Goal: Task Accomplishment & Management: Manage account settings

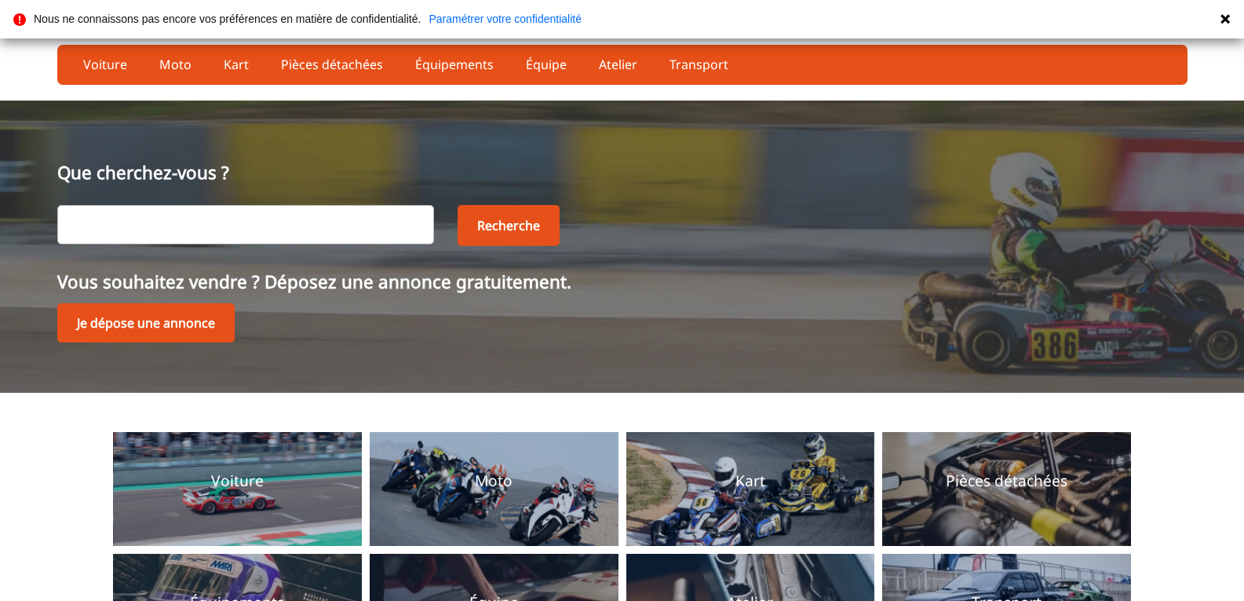
click at [1221, 20] on icon at bounding box center [1225, 19] width 13 height 13
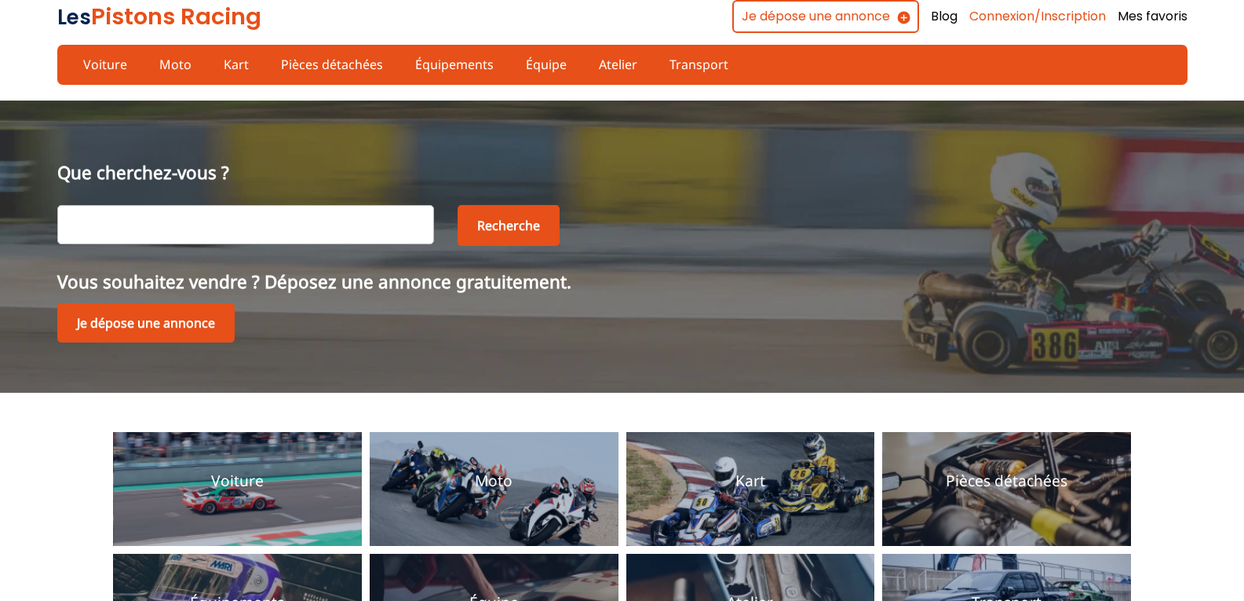
click at [1051, 17] on link "Connexion/Inscription" at bounding box center [1037, 16] width 137 height 17
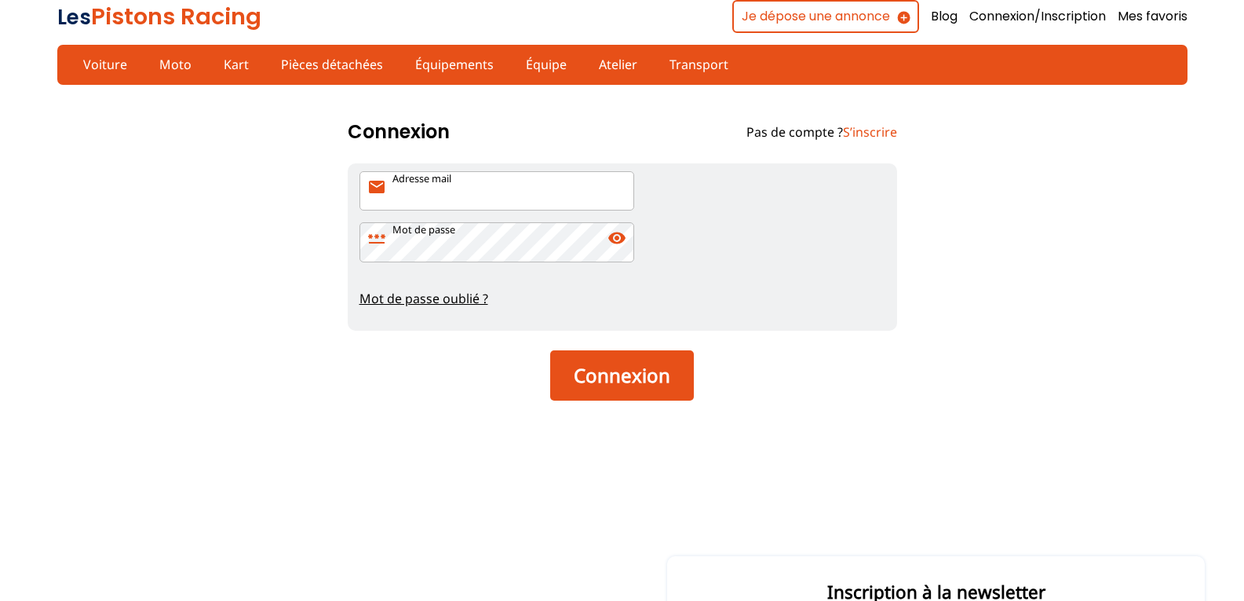
click at [442, 189] on input "Adresse mail mail" at bounding box center [497, 190] width 275 height 39
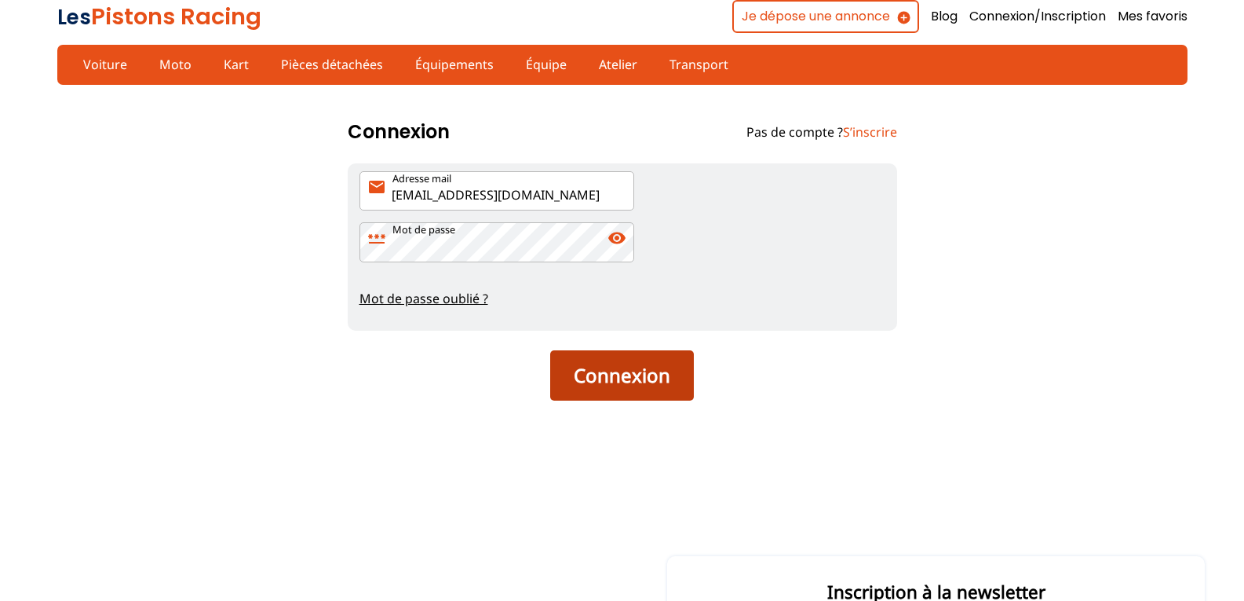
click at [622, 382] on button "Connexion" at bounding box center [622, 375] width 144 height 50
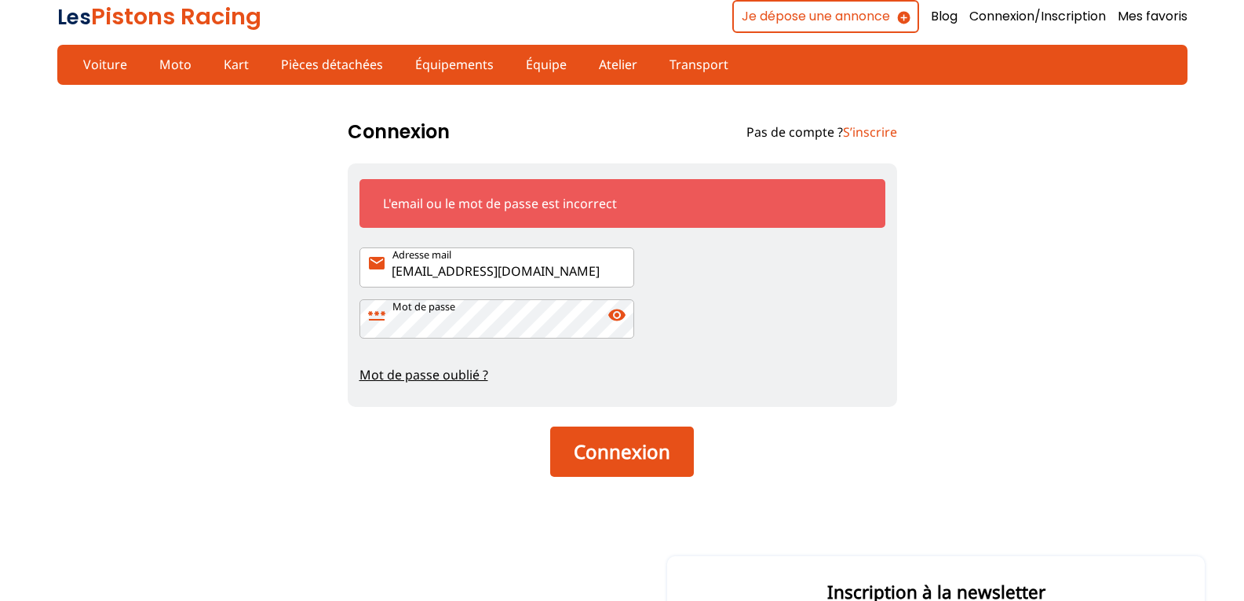
click at [542, 265] on input "[EMAIL_ADDRESS][DOMAIN_NAME]" at bounding box center [497, 266] width 275 height 39
click at [615, 307] on span "visibility" at bounding box center [617, 314] width 19 height 19
click at [506, 275] on input "[EMAIL_ADDRESS][DOMAIN_NAME]" at bounding box center [497, 266] width 275 height 39
type input "[EMAIL_ADDRESS][DOMAIN_NAME]"
click at [414, 372] on link "Mot de passe oublié ?" at bounding box center [623, 374] width 526 height 17
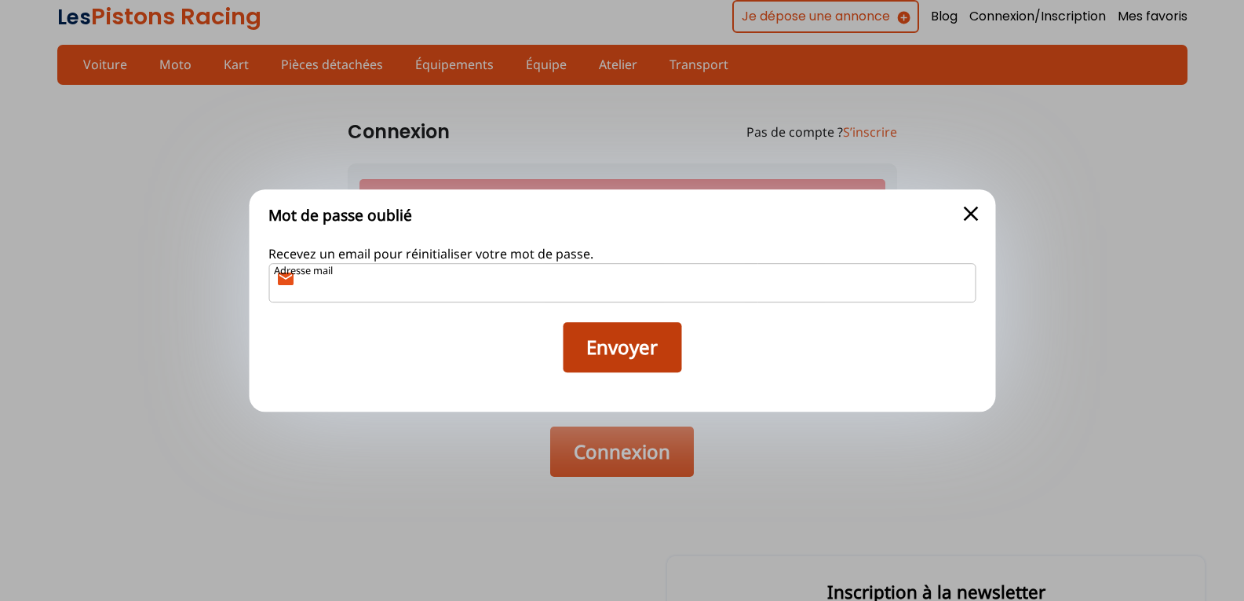
click at [633, 353] on button "Envoyer" at bounding box center [622, 347] width 119 height 50
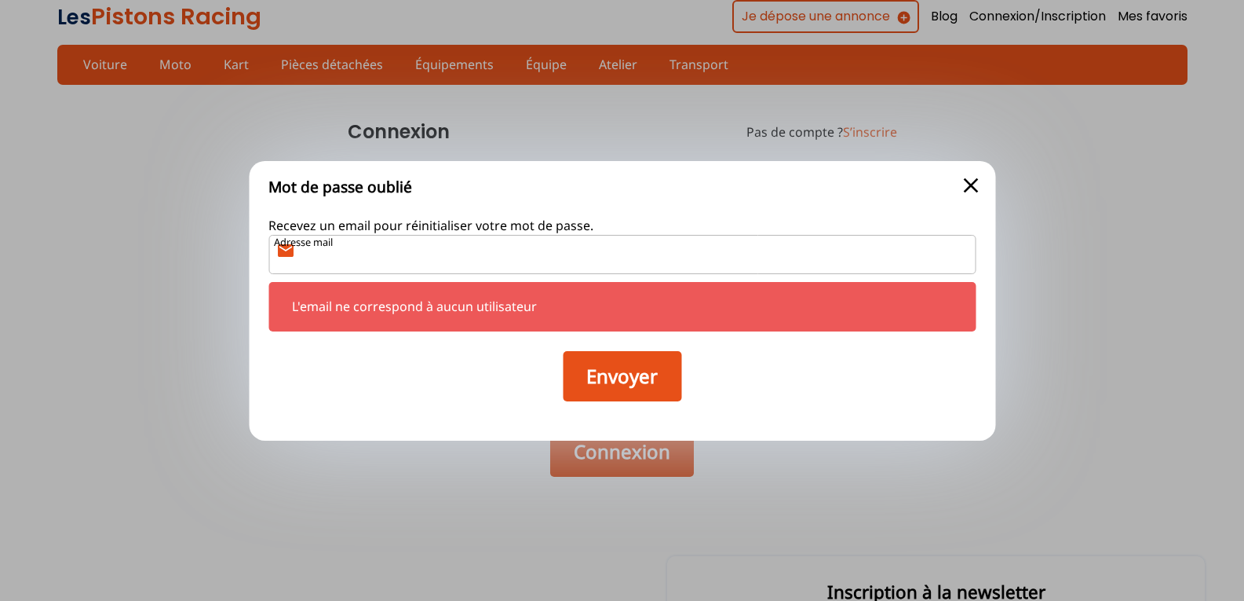
click at [411, 249] on input "Adresse mail mail" at bounding box center [621, 254] width 707 height 39
click at [408, 257] on input "Adresse mail mail" at bounding box center [621, 254] width 707 height 39
click at [563, 351] on button "Envoyer" at bounding box center [622, 376] width 119 height 50
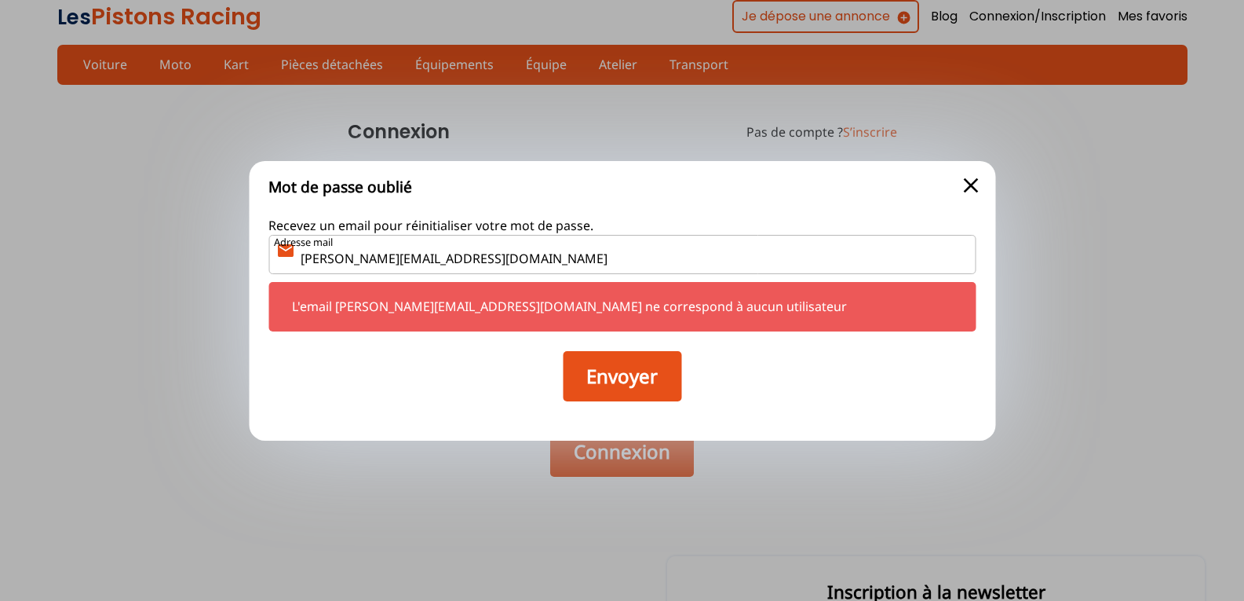
drag, startPoint x: 418, startPoint y: 253, endPoint x: 301, endPoint y: 249, distance: 117.8
click at [301, 249] on label "Adresse mail mail [PERSON_NAME][EMAIL_ADDRESS][DOMAIN_NAME]" at bounding box center [621, 254] width 707 height 39
click at [301, 249] on p "Adresse mail" at bounding box center [303, 242] width 59 height 14
click at [301, 249] on input "[PERSON_NAME][EMAIL_ADDRESS][DOMAIN_NAME]" at bounding box center [621, 254] width 707 height 39
type input "f"
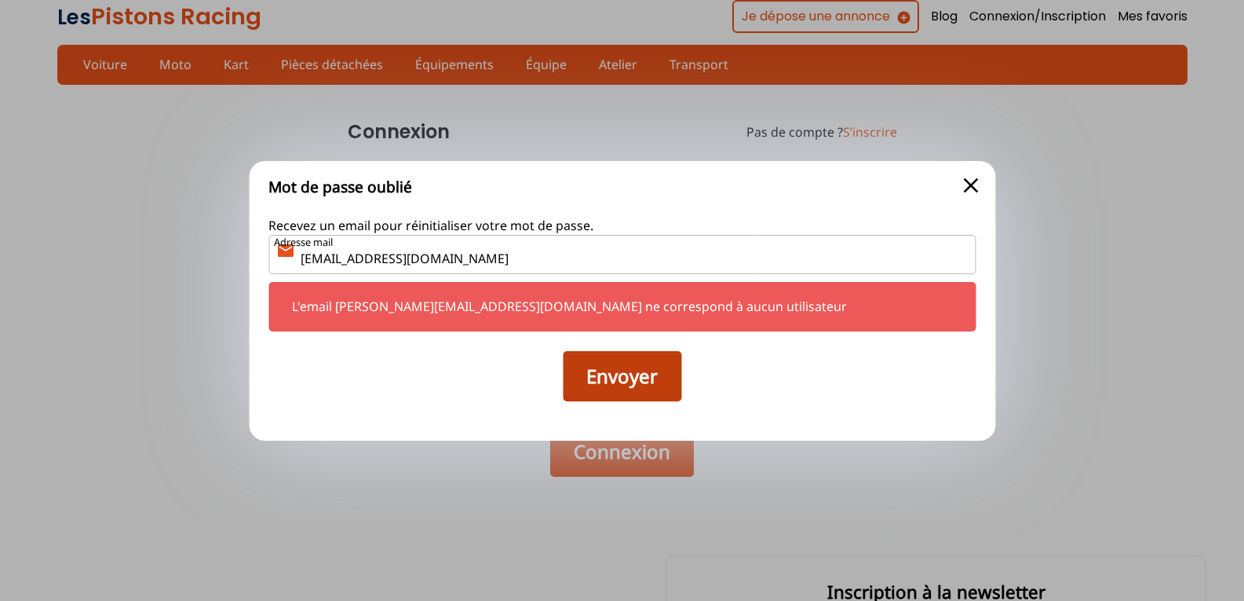
click at [589, 385] on button "Envoyer" at bounding box center [622, 376] width 119 height 50
click at [471, 263] on input "[EMAIL_ADDRESS][DOMAIN_NAME]" at bounding box center [621, 254] width 707 height 39
type input "[EMAIL_ADDRESS][DOMAIN_NAME]"
click at [596, 376] on button "Envoyer" at bounding box center [622, 376] width 119 height 50
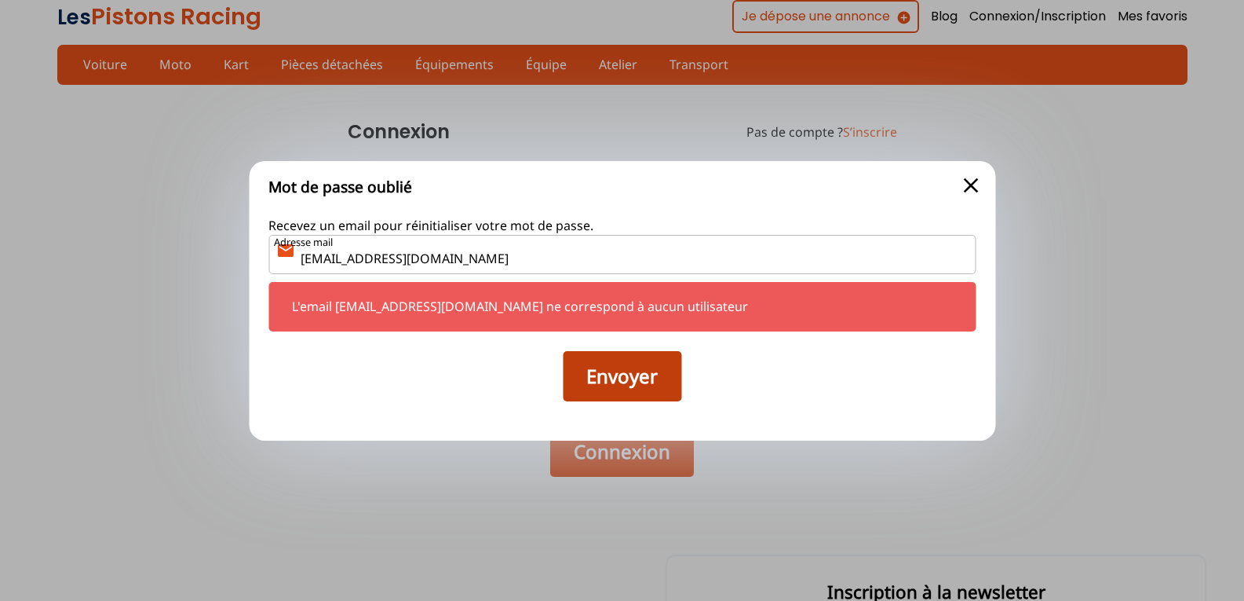
click at [596, 376] on button "Envoyer" at bounding box center [622, 376] width 119 height 50
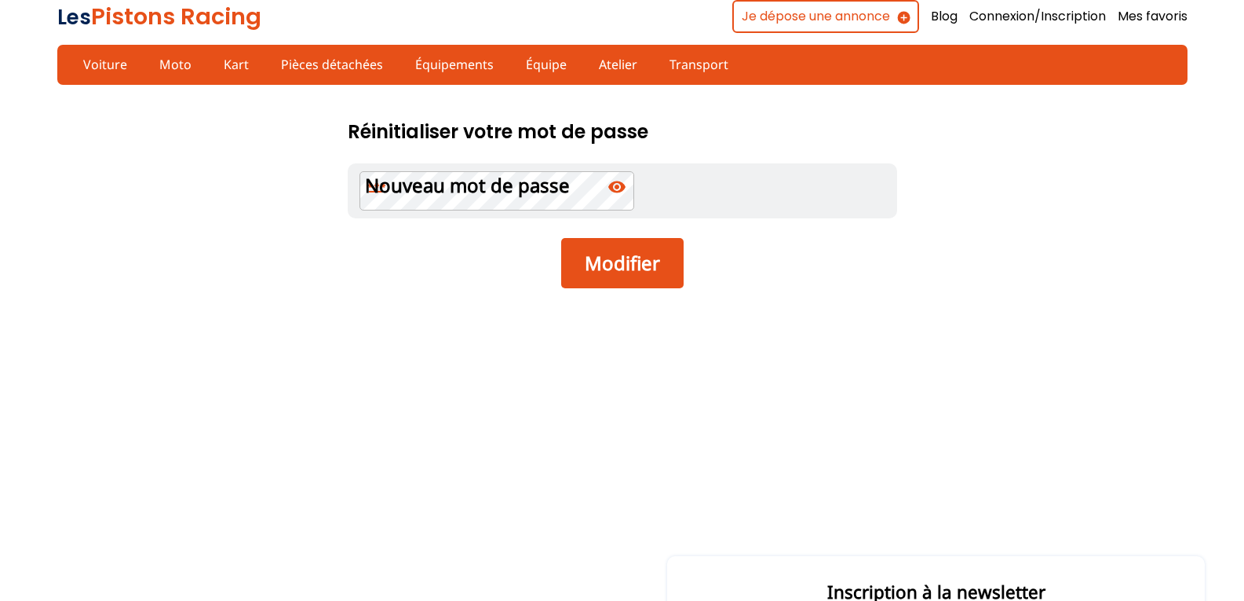
click at [444, 184] on p "Nouveau mot de passe" at bounding box center [467, 185] width 205 height 27
click at [620, 271] on button "Modifier" at bounding box center [622, 263] width 122 height 50
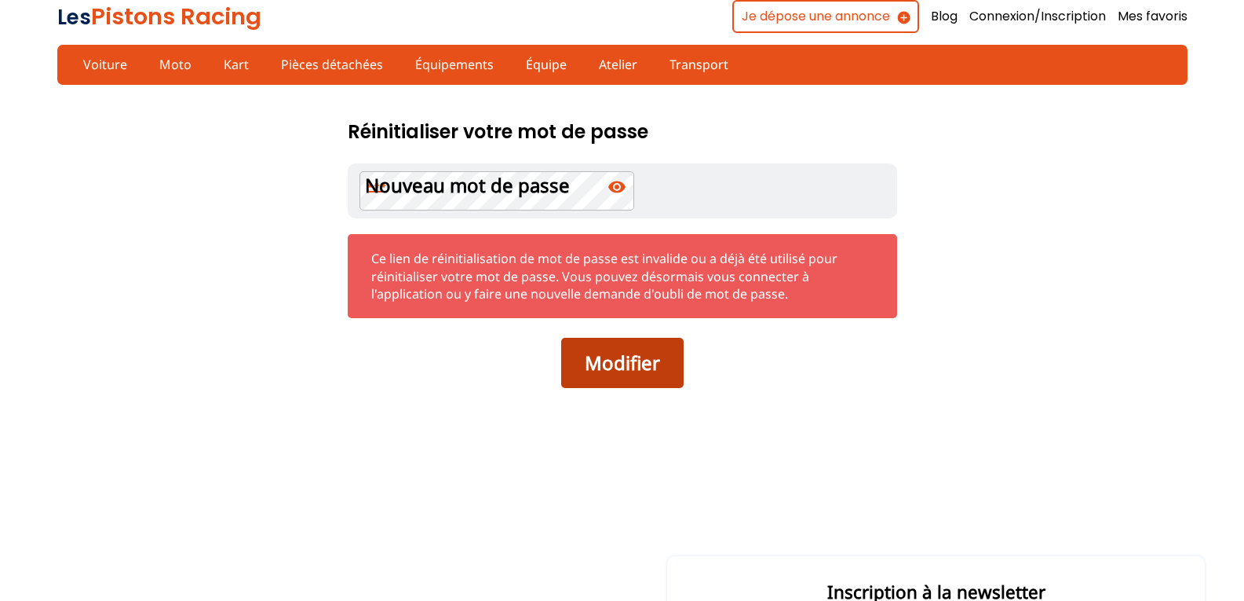
click at [607, 368] on button "Modifier" at bounding box center [622, 363] width 122 height 50
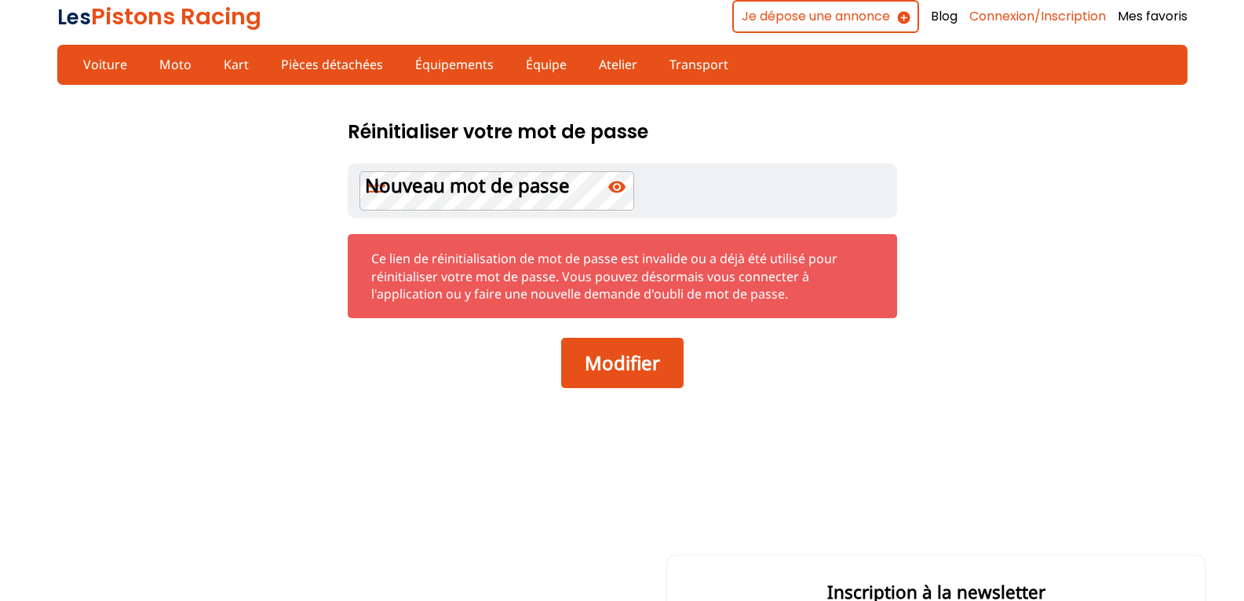
click at [1014, 15] on link "Connexion/Inscription" at bounding box center [1037, 16] width 137 height 17
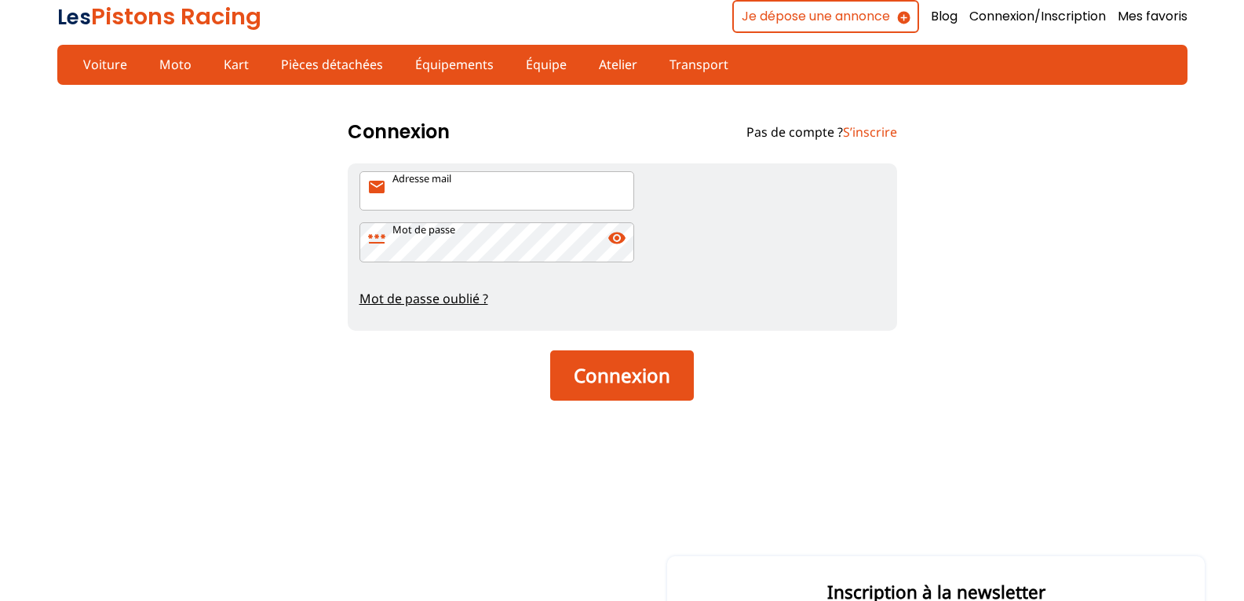
click at [471, 184] on input "Adresse mail mail" at bounding box center [497, 190] width 275 height 39
type input "froggyfrogdriver@gmail.com"
drag, startPoint x: 590, startPoint y: 371, endPoint x: 425, endPoint y: 393, distance: 165.5
click at [466, 455] on div "Connexion Pas de compte ? S’inscrire Mot de passe oublié Recevez un email pour …" at bounding box center [622, 310] width 549 height 421
click at [402, 298] on link "Mot de passe oublié ?" at bounding box center [623, 298] width 526 height 17
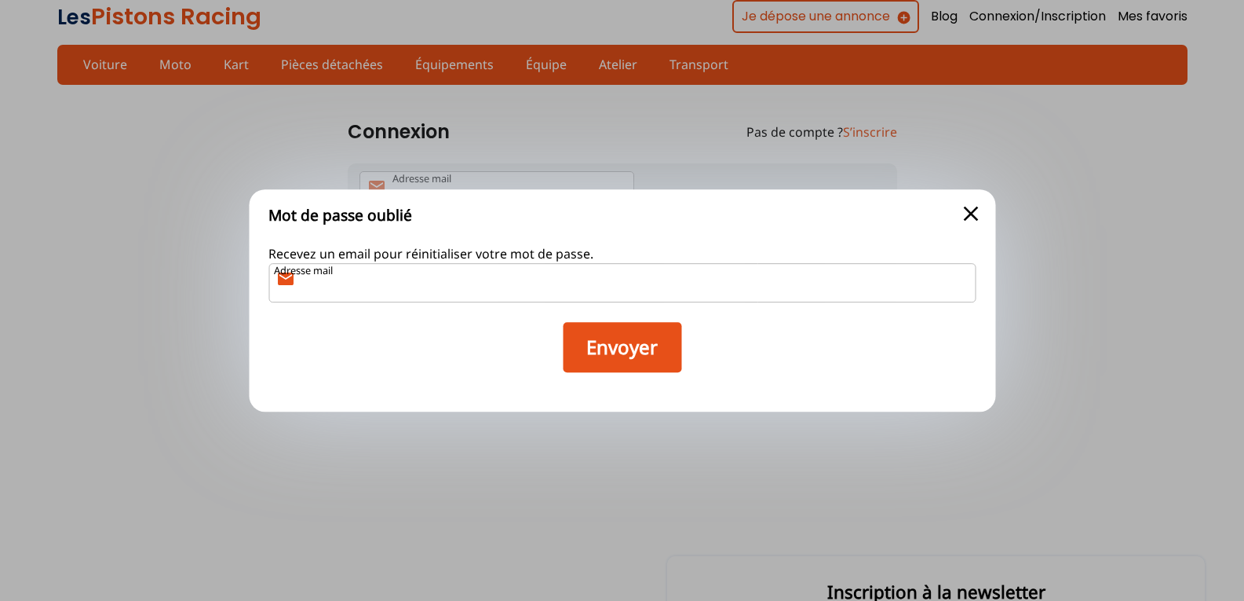
click at [435, 284] on input "Adresse mail mail" at bounding box center [621, 282] width 707 height 39
click at [615, 357] on button "Envoyer" at bounding box center [622, 347] width 119 height 50
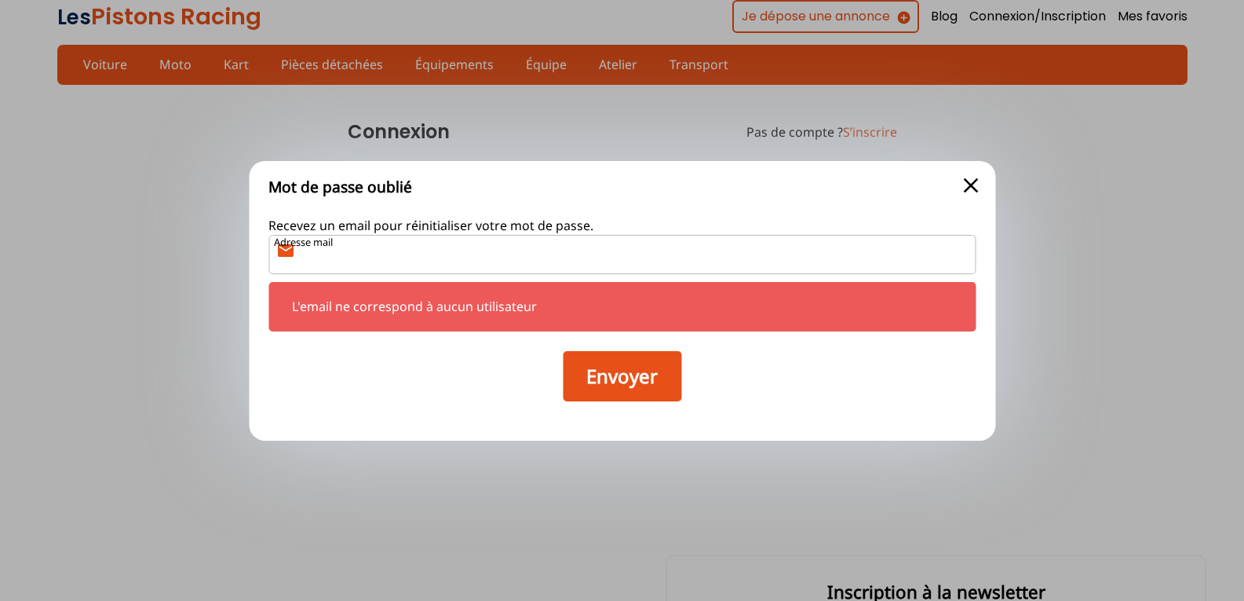
click at [334, 261] on input "Adresse mail mail" at bounding box center [621, 254] width 707 height 39
type input "froggyfrogdriver@gmail.com"
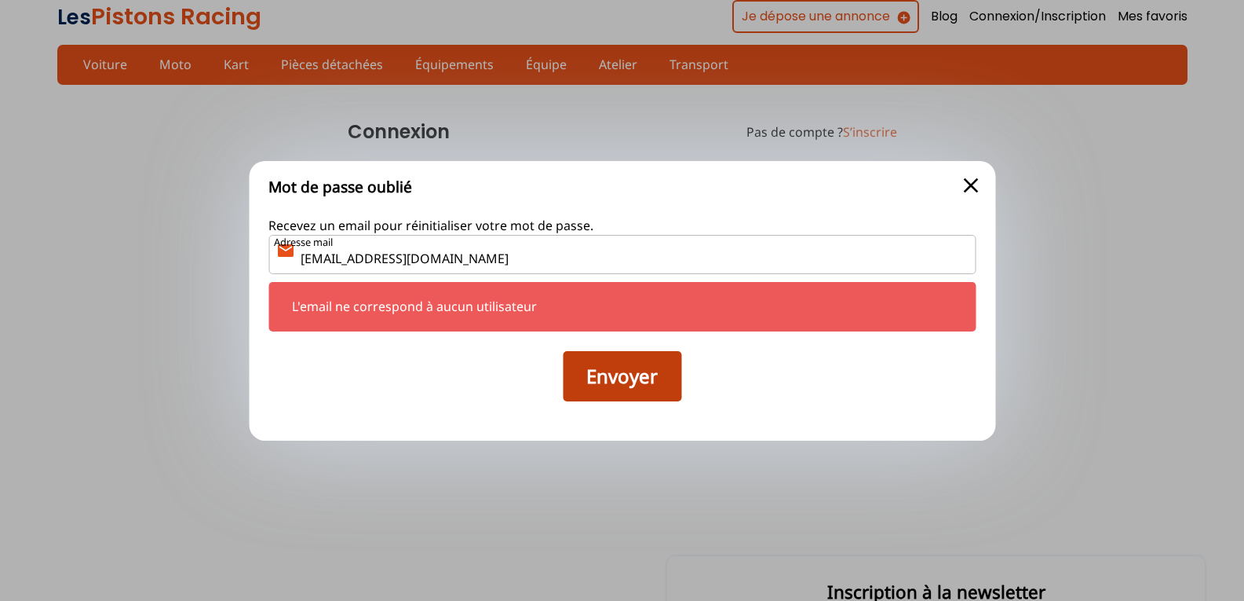
click at [602, 386] on button "Envoyer" at bounding box center [622, 376] width 119 height 50
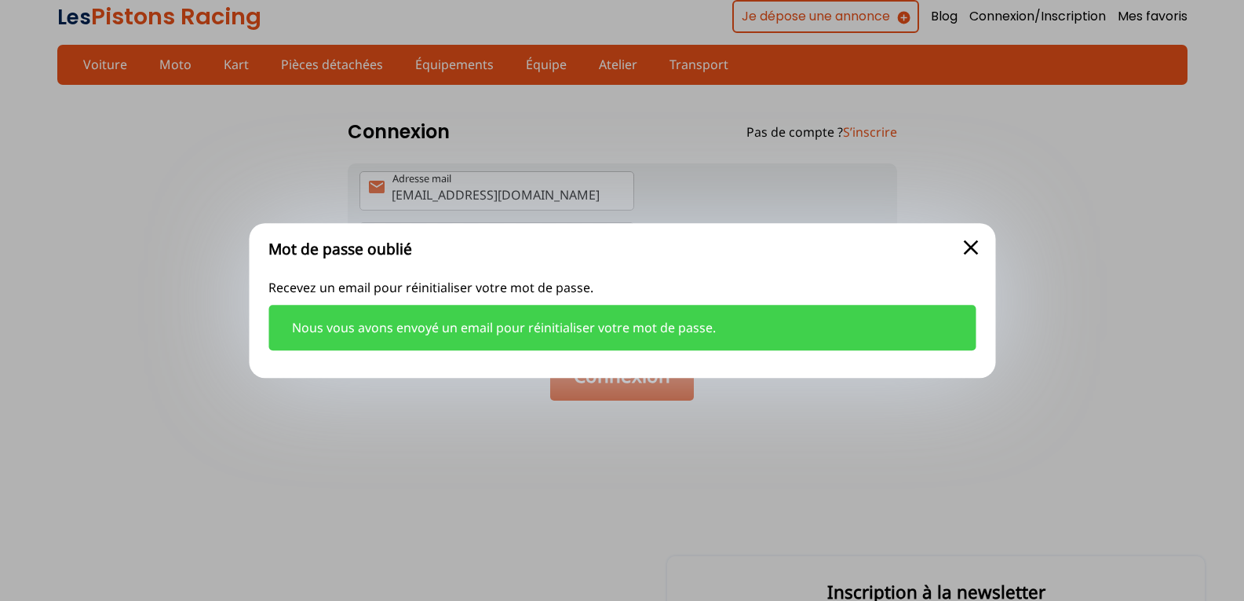
click at [977, 244] on span "close" at bounding box center [970, 247] width 25 height 25
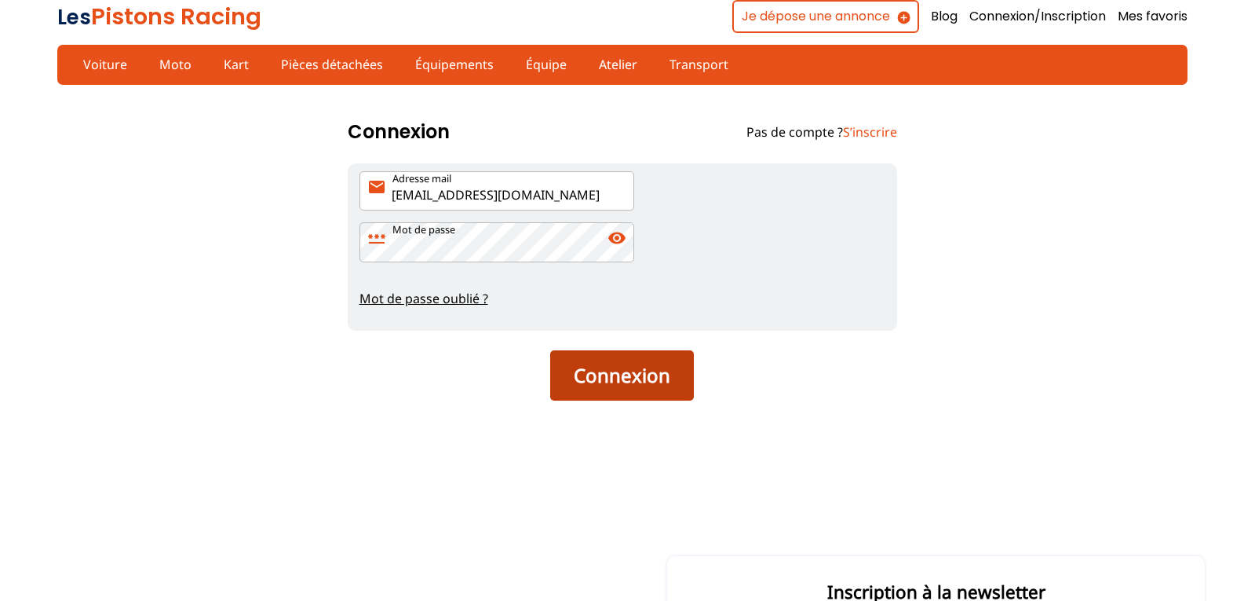
click at [633, 382] on button "Connexion" at bounding box center [622, 375] width 144 height 50
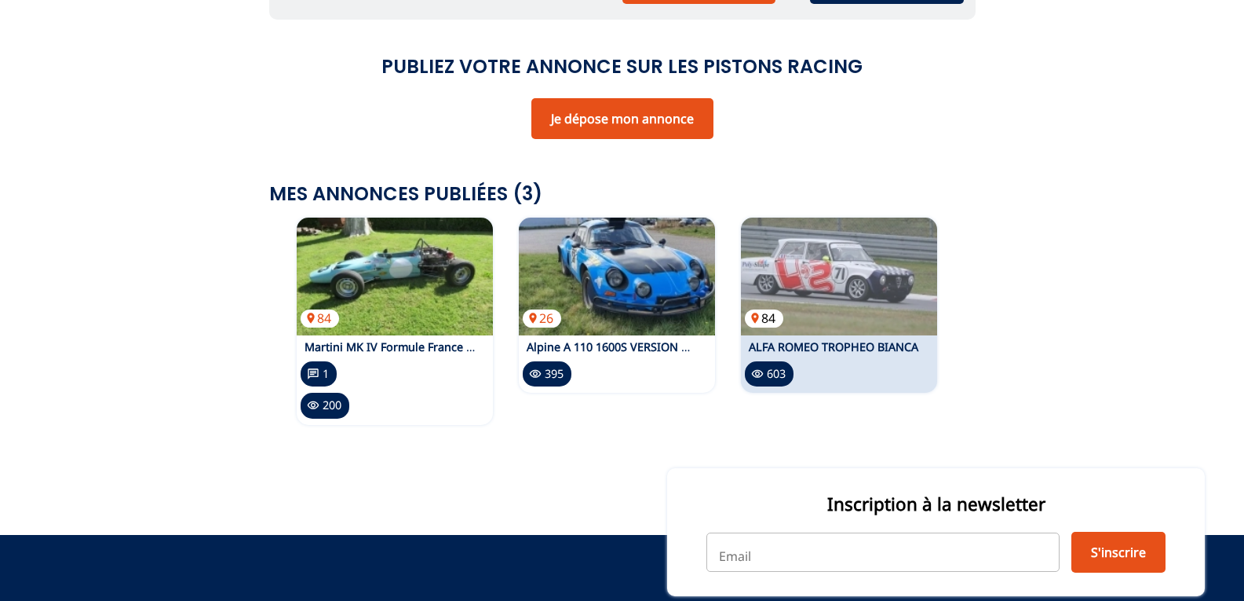
scroll to position [314, 0]
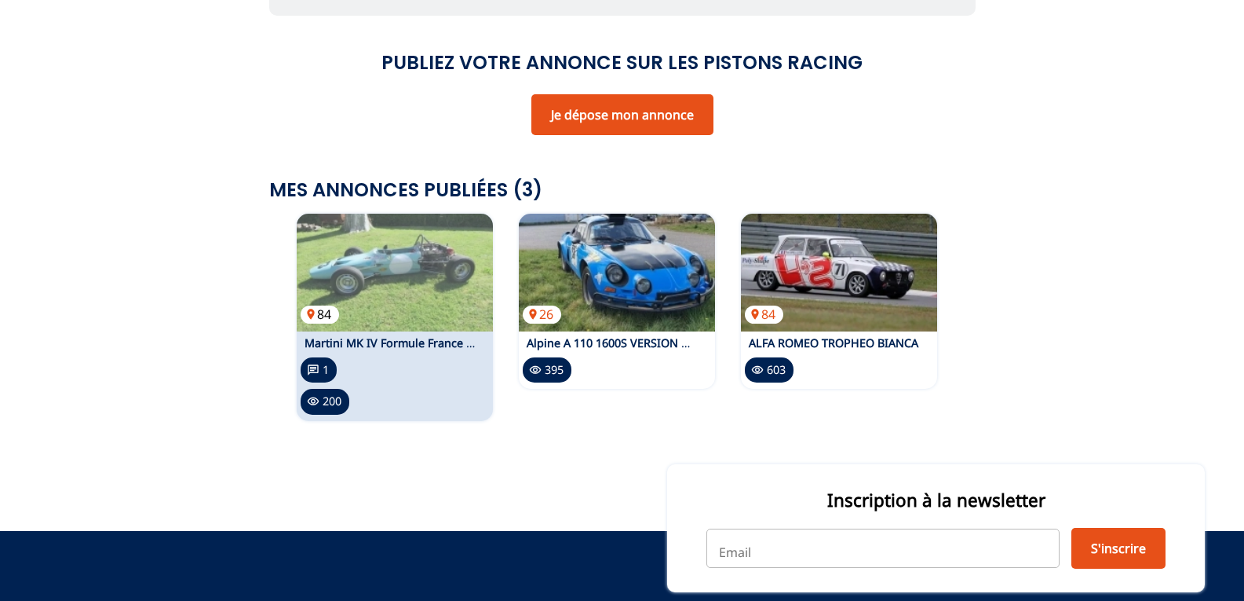
click at [425, 273] on img at bounding box center [395, 273] width 196 height 118
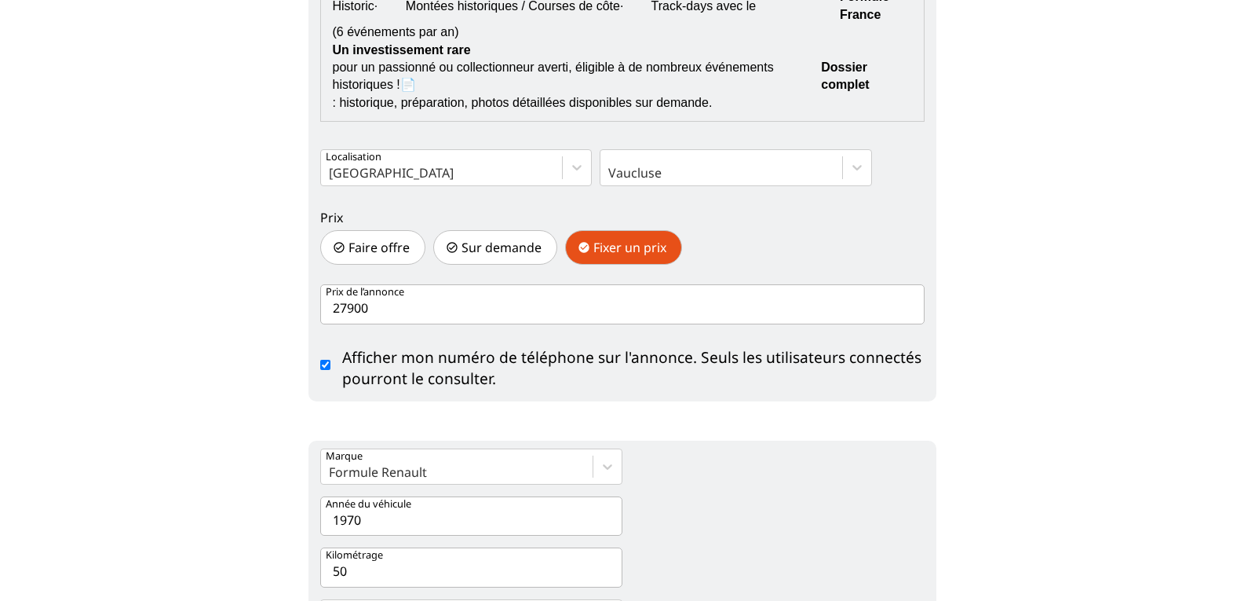
scroll to position [785, 0]
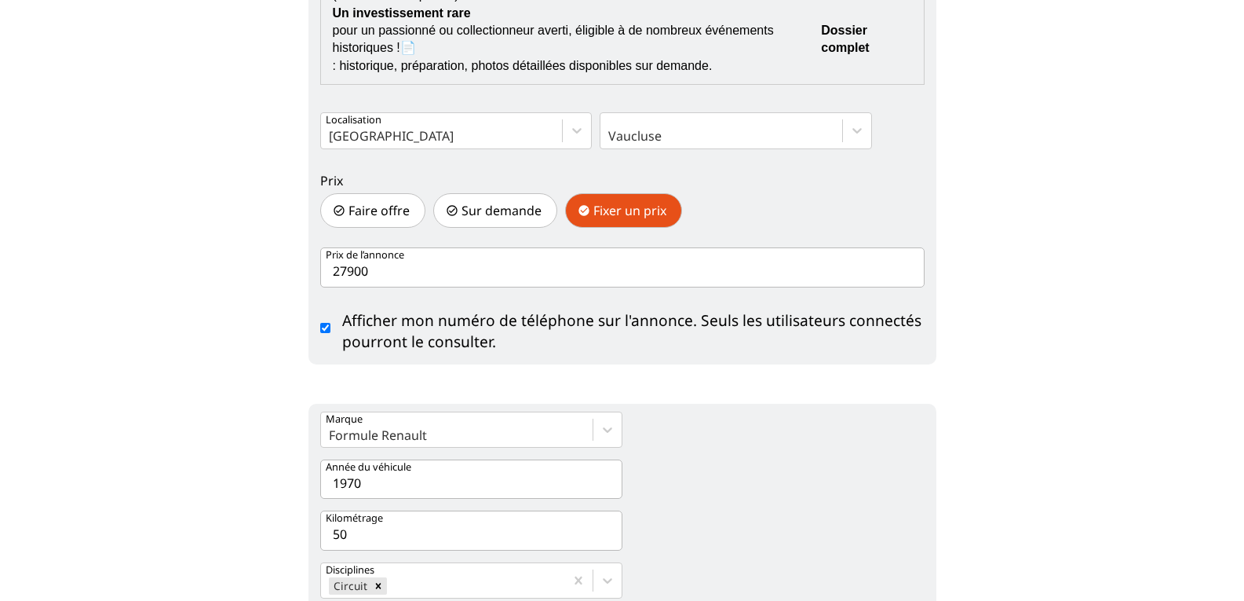
click at [385, 271] on input "27900" at bounding box center [622, 266] width 604 height 39
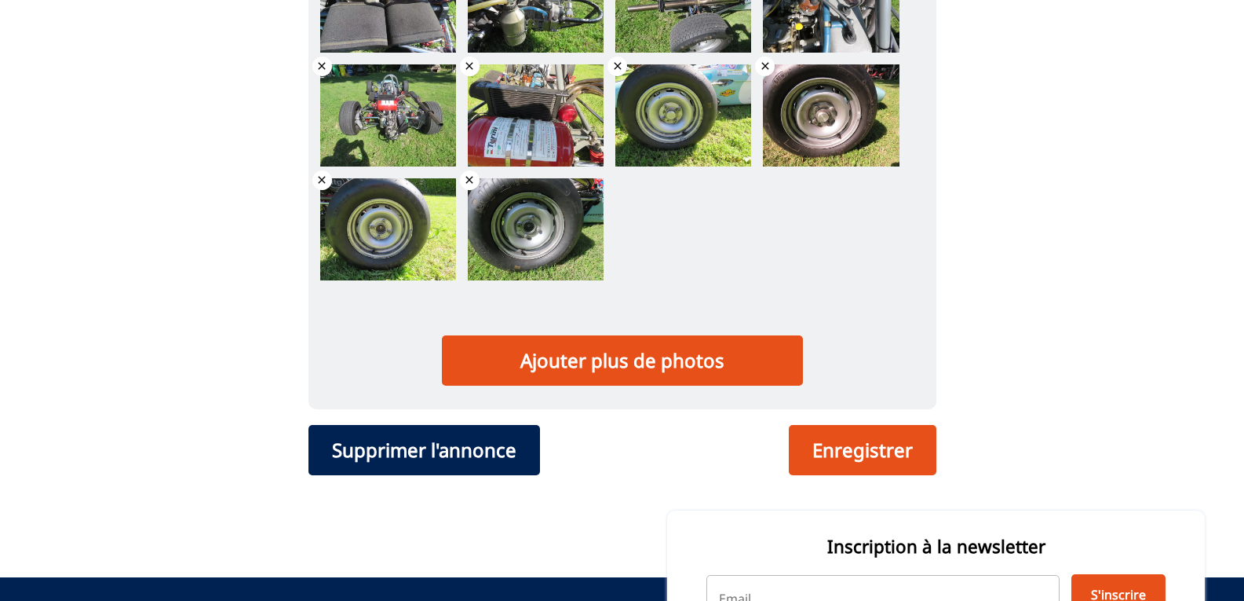
scroll to position [2512, 0]
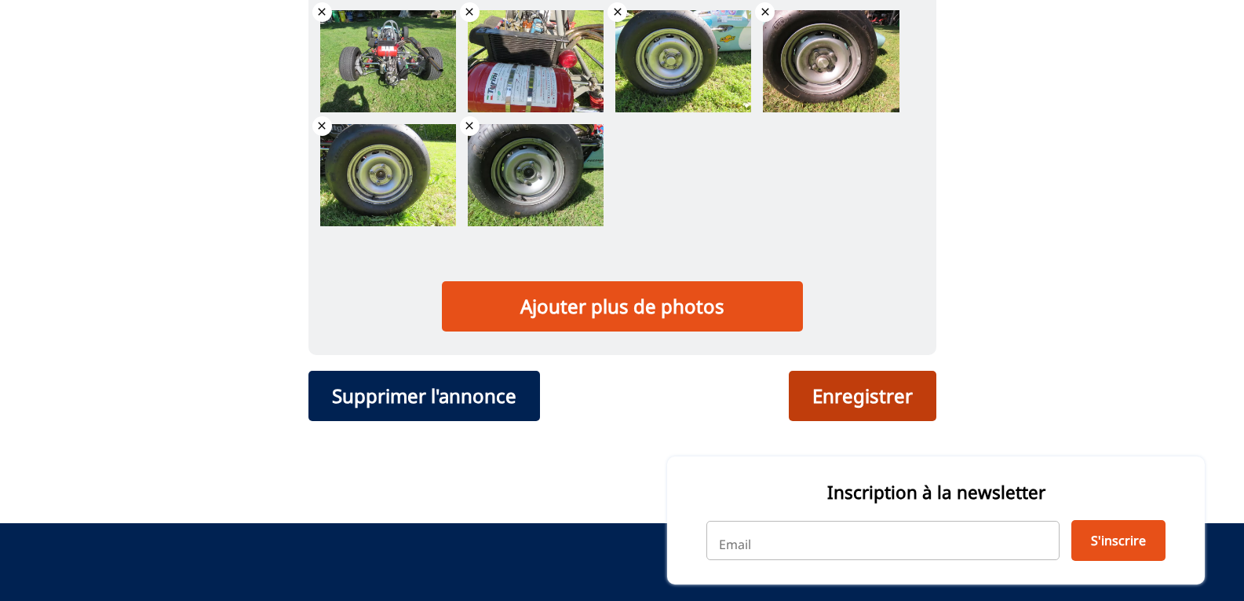
type input "25000"
click at [822, 393] on div "Enregistrer" at bounding box center [863, 396] width 148 height 50
